Goal: Find specific fact: Find specific fact

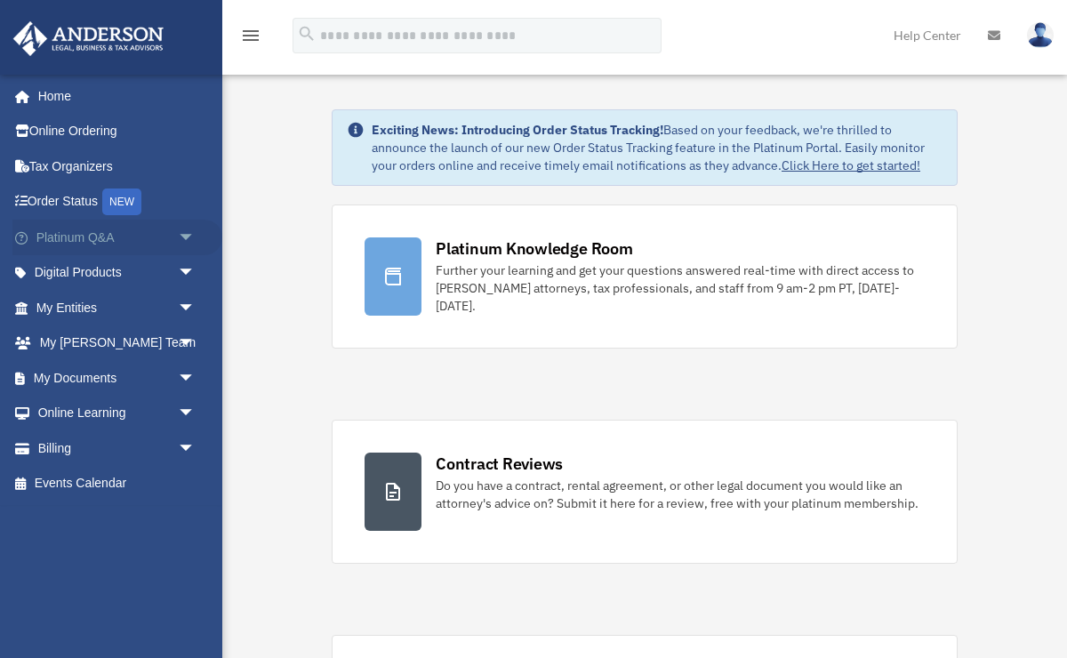
click at [182, 237] on span "arrow_drop_down" at bounding box center [196, 238] width 36 height 36
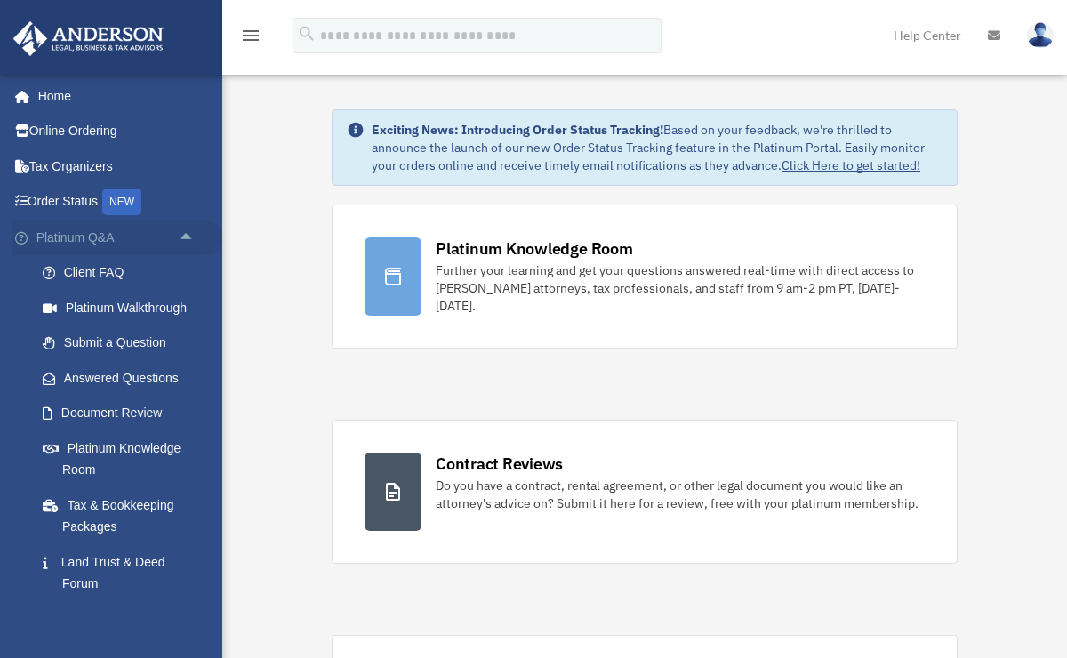
click at [182, 236] on span "arrow_drop_up" at bounding box center [196, 238] width 36 height 36
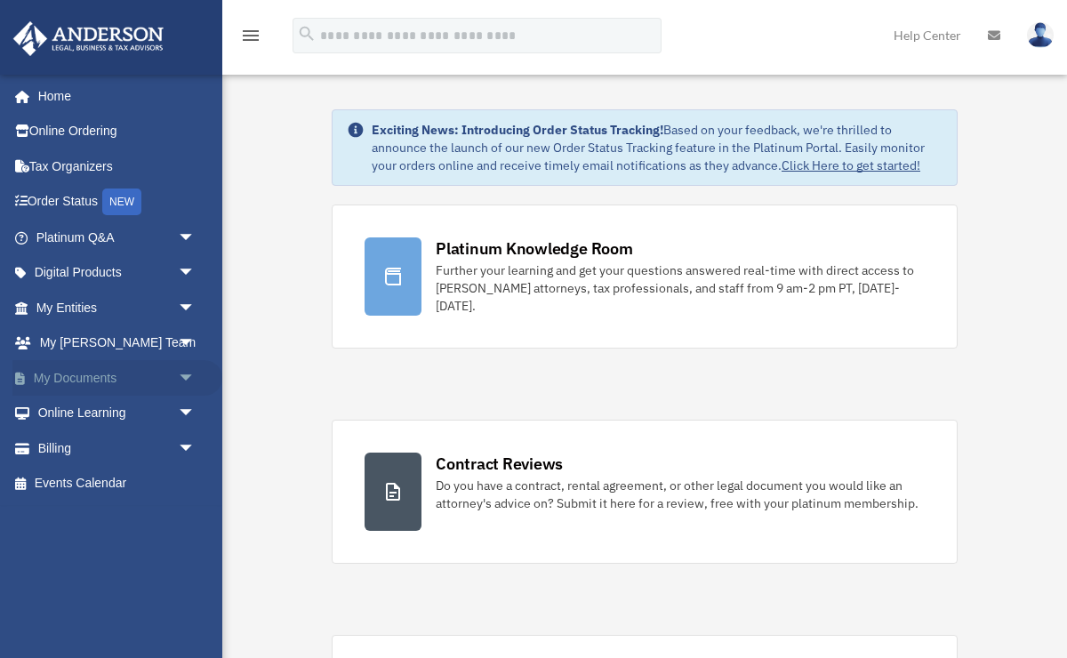
click at [179, 380] on span "arrow_drop_down" at bounding box center [196, 378] width 36 height 36
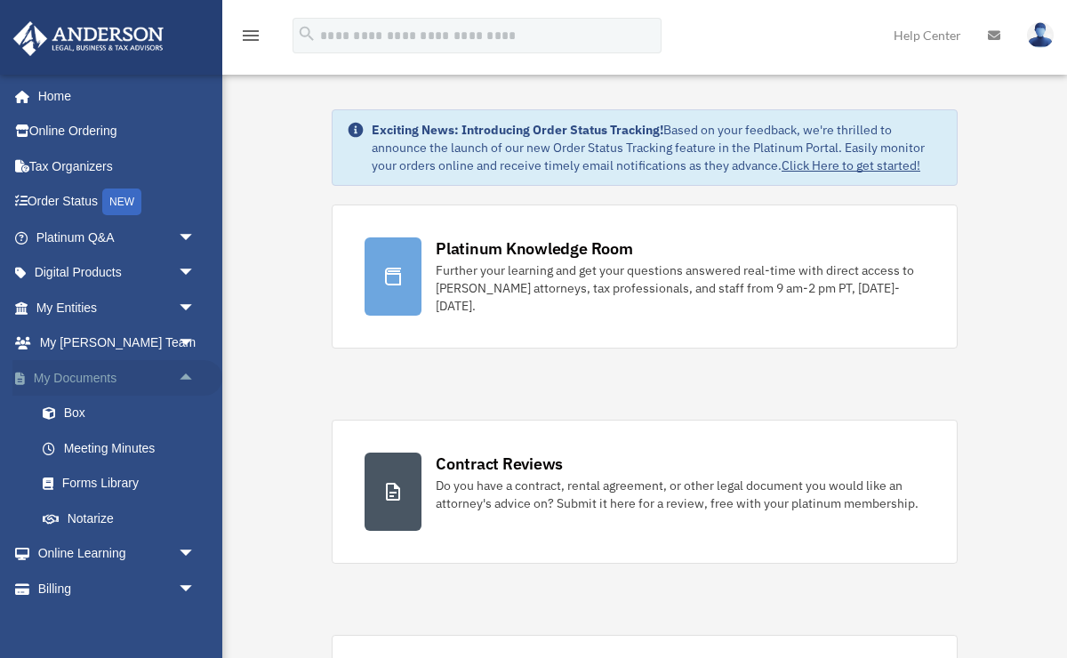
click at [179, 380] on span "arrow_drop_up" at bounding box center [196, 378] width 36 height 36
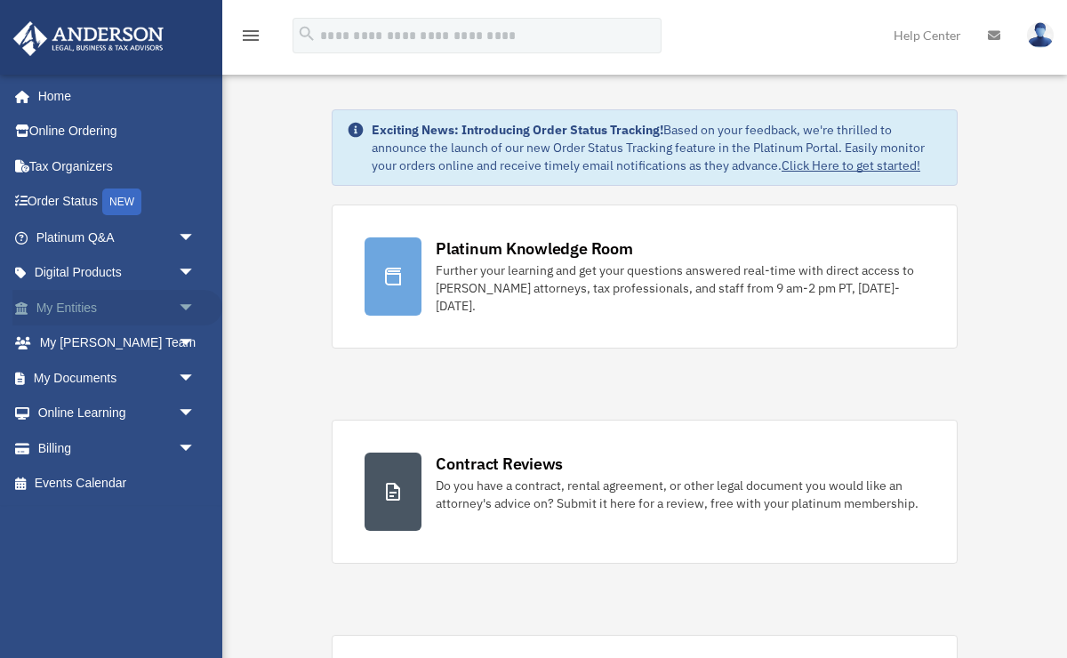
click at [183, 302] on span "arrow_drop_down" at bounding box center [196, 308] width 36 height 36
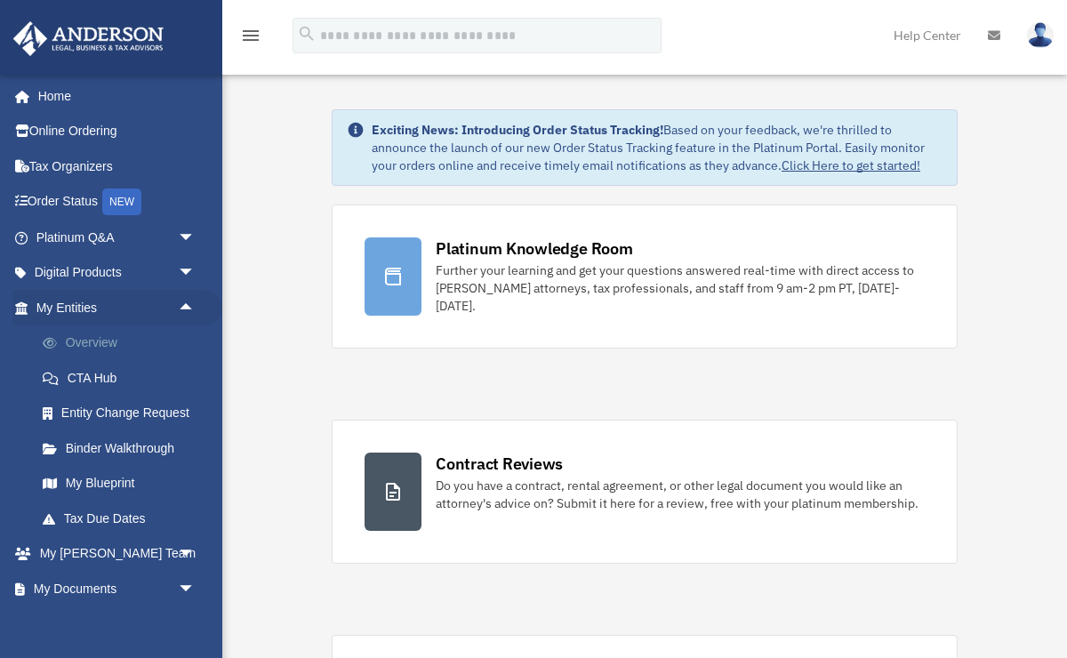
click at [111, 344] on link "Overview" at bounding box center [123, 343] width 197 height 36
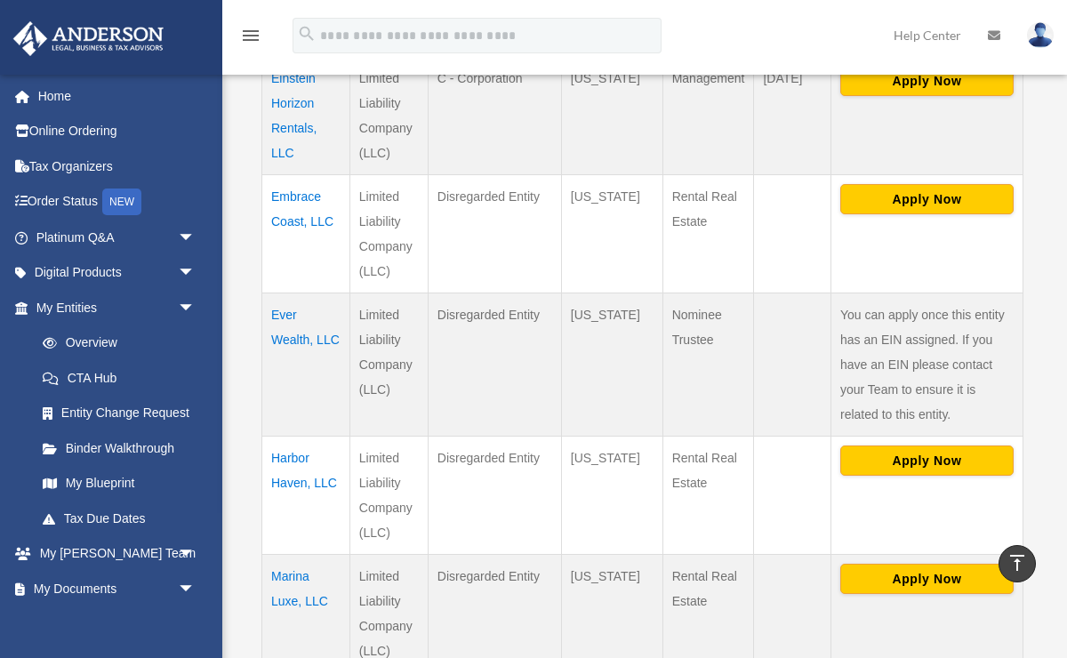
scroll to position [859, 0]
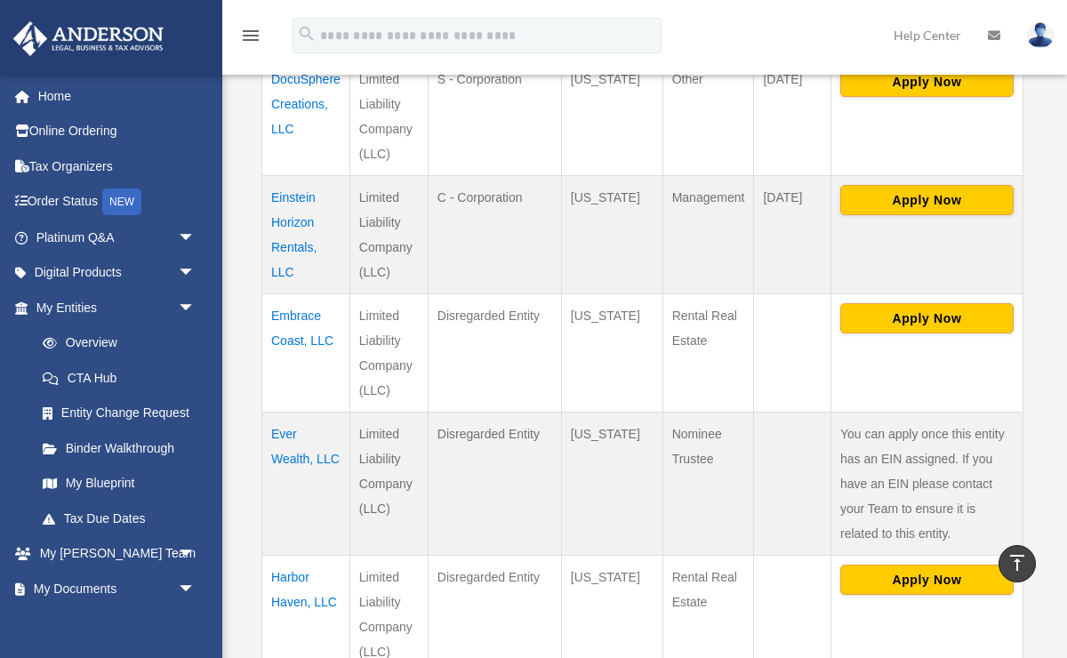
click at [292, 241] on td "Einstein Horizon Rentals, LLC" at bounding box center [306, 235] width 88 height 118
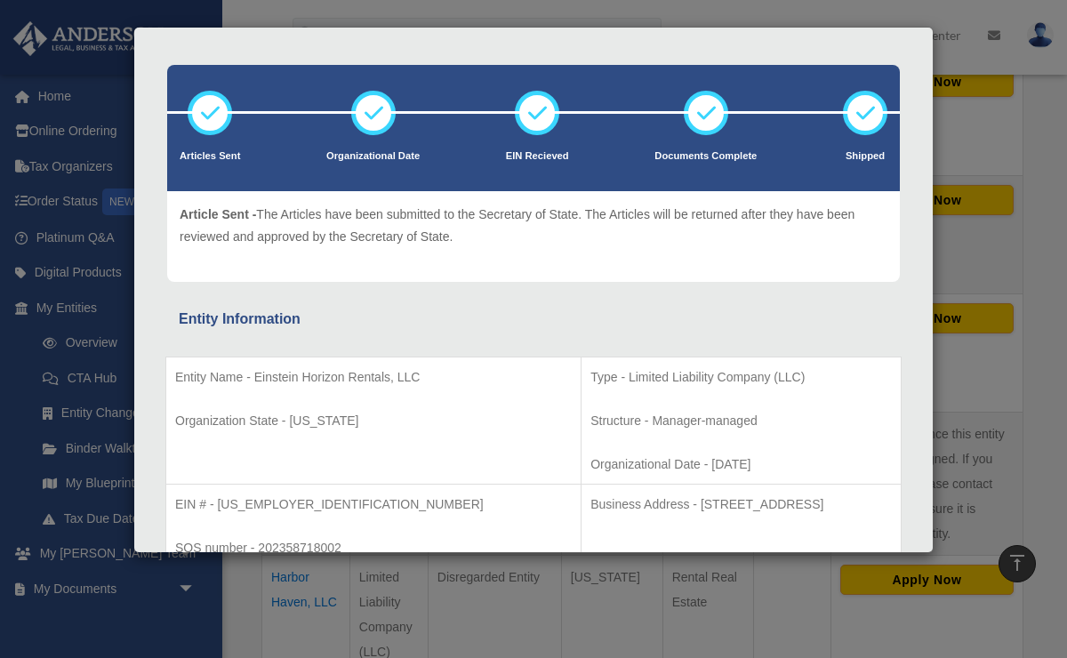
scroll to position [325, 0]
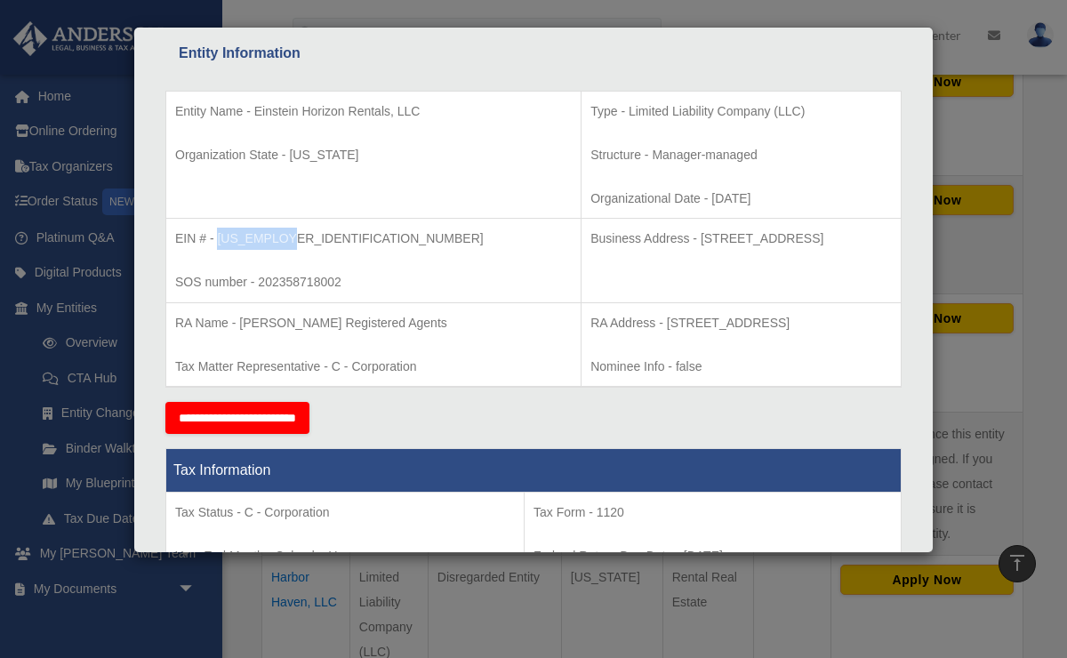
drag, startPoint x: 219, startPoint y: 236, endPoint x: 292, endPoint y: 236, distance: 73.8
click at [292, 236] on p "EIN # - [US_EMPLOYER_IDENTIFICATION_NUMBER]" at bounding box center [373, 239] width 396 height 22
copy p "[US_EMPLOYER_IDENTIFICATION_NUMBER]"
